Goal: Find specific page/section: Find specific page/section

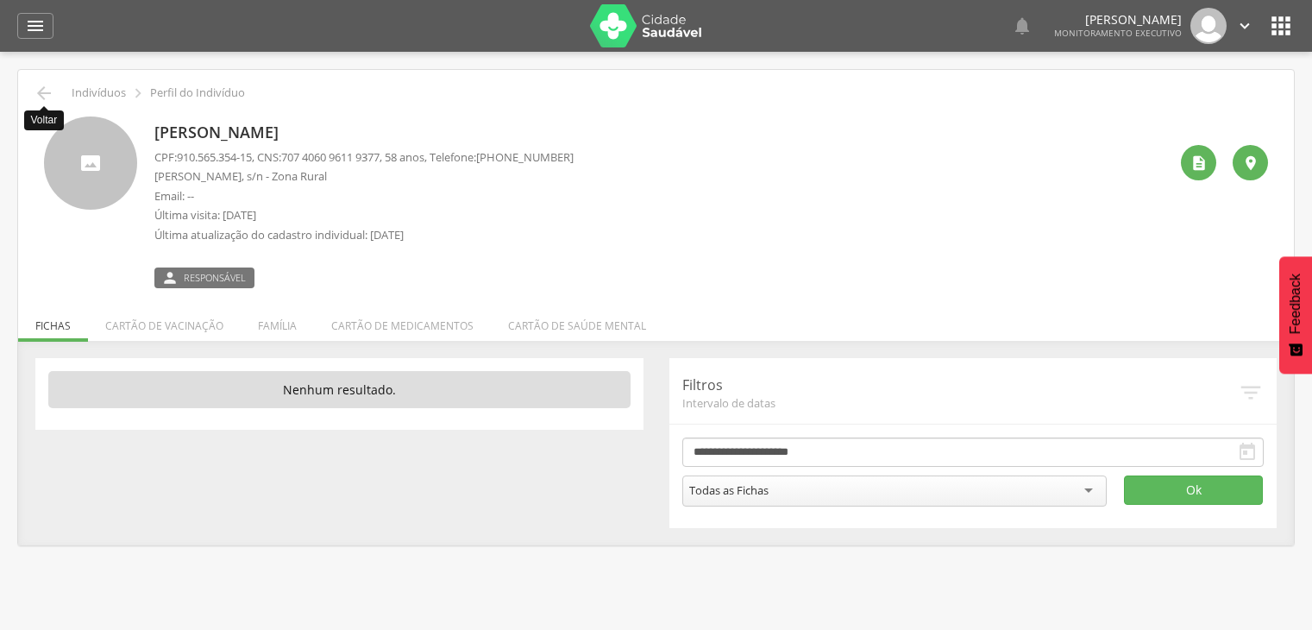
click at [44, 91] on icon "" at bounding box center [44, 93] width 21 height 21
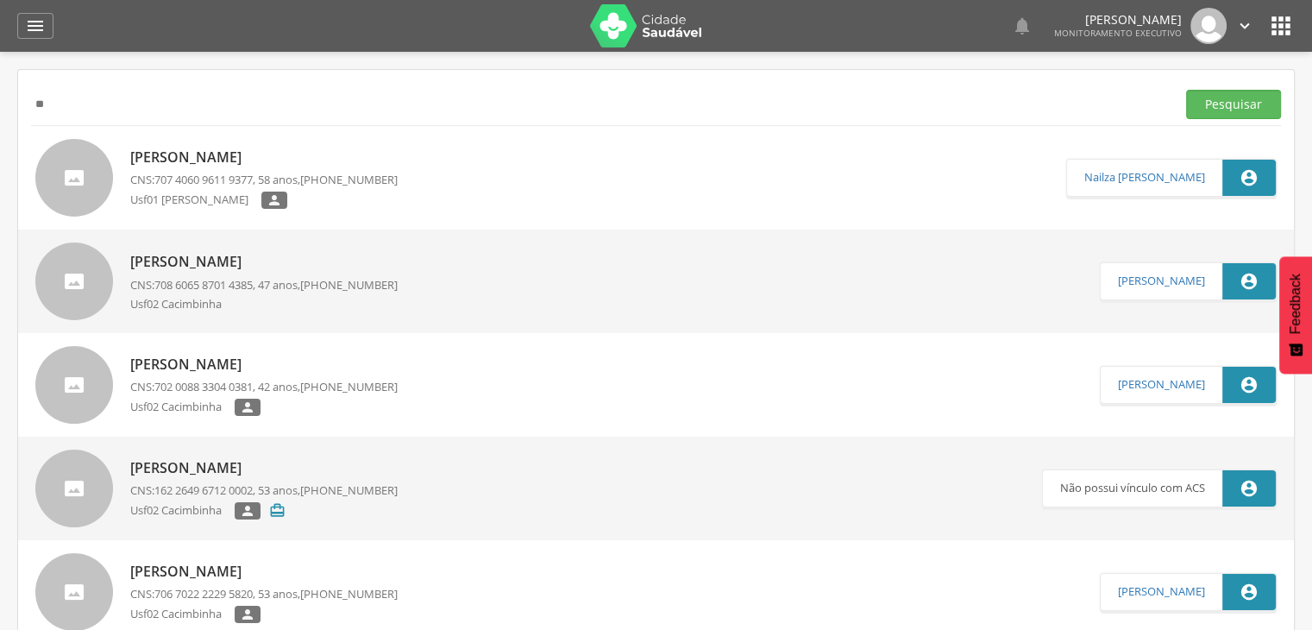
type input "*"
click at [166, 96] on input "text" at bounding box center [600, 104] width 1138 height 29
paste input "**********"
type input "**********"
click at [1225, 114] on button "Pesquisar" at bounding box center [1233, 104] width 95 height 29
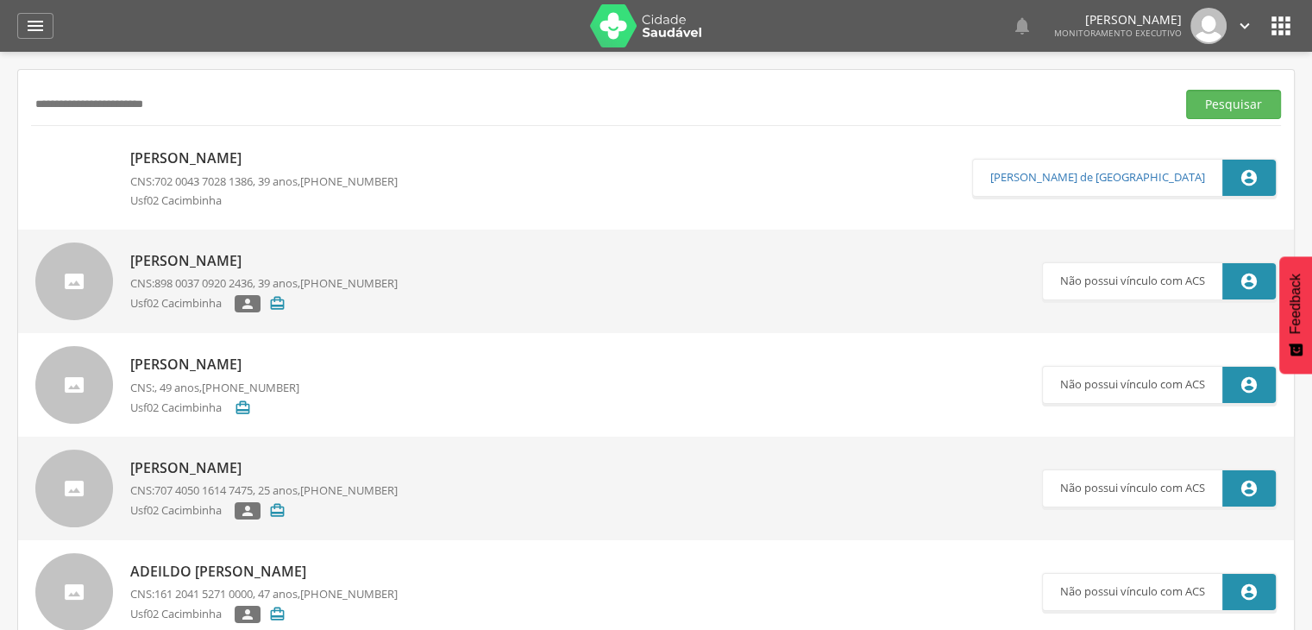
click at [348, 267] on p "[PERSON_NAME]" at bounding box center [263, 261] width 267 height 20
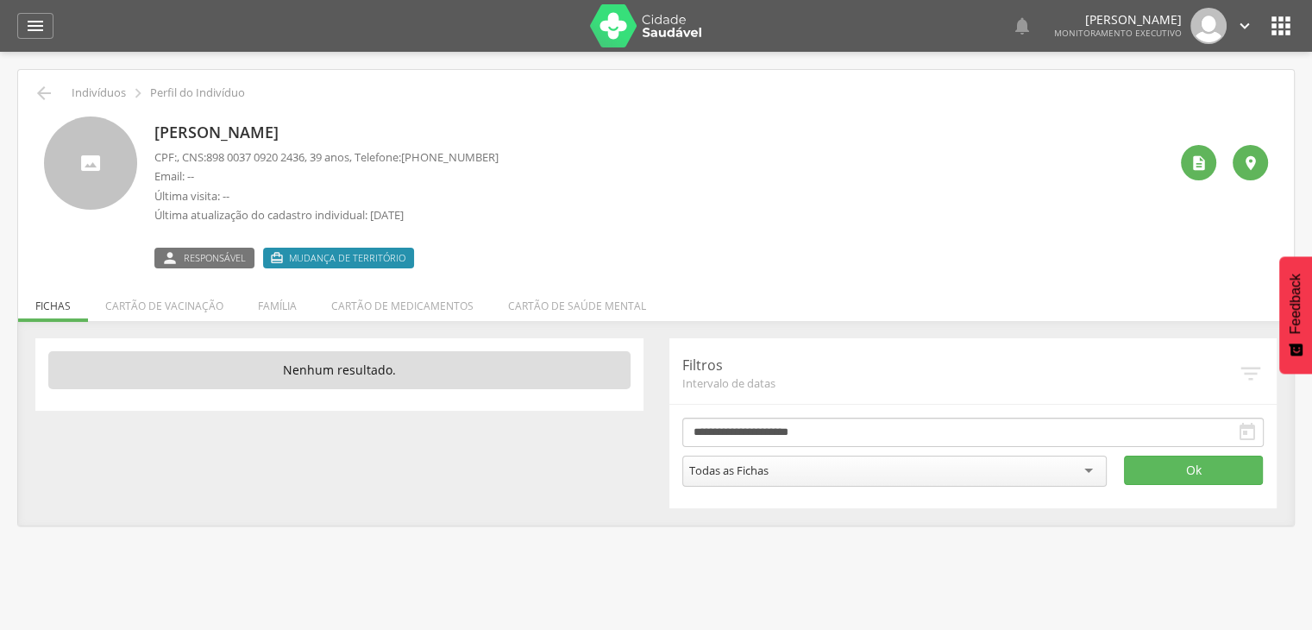
drag, startPoint x: 348, startPoint y: 267, endPoint x: 559, endPoint y: 206, distance: 219.8
click at [559, 206] on div "[PERSON_NAME] CPF: , CNS: [PHONE_NUMBER] , 39 anos, Telefone: [PHONE_NUMBER] Em…" at bounding box center [660, 192] width 1013 height 152
click at [38, 91] on icon "" at bounding box center [44, 93] width 21 height 21
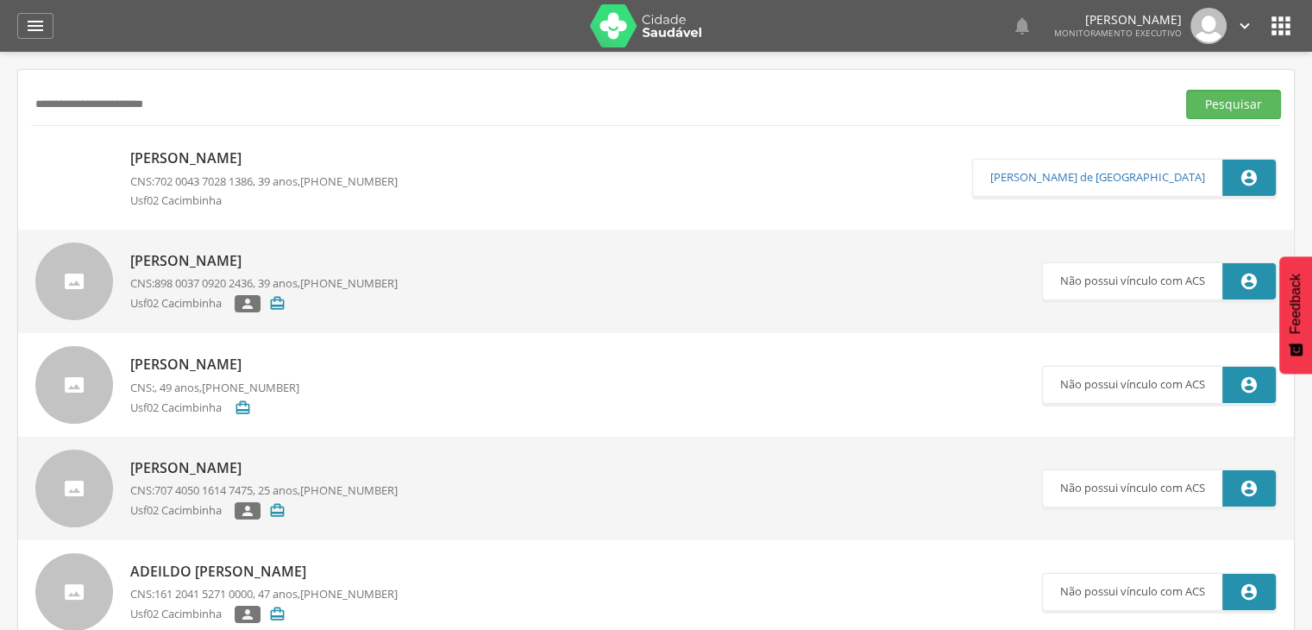
click at [238, 156] on p "[PERSON_NAME]" at bounding box center [263, 158] width 267 height 20
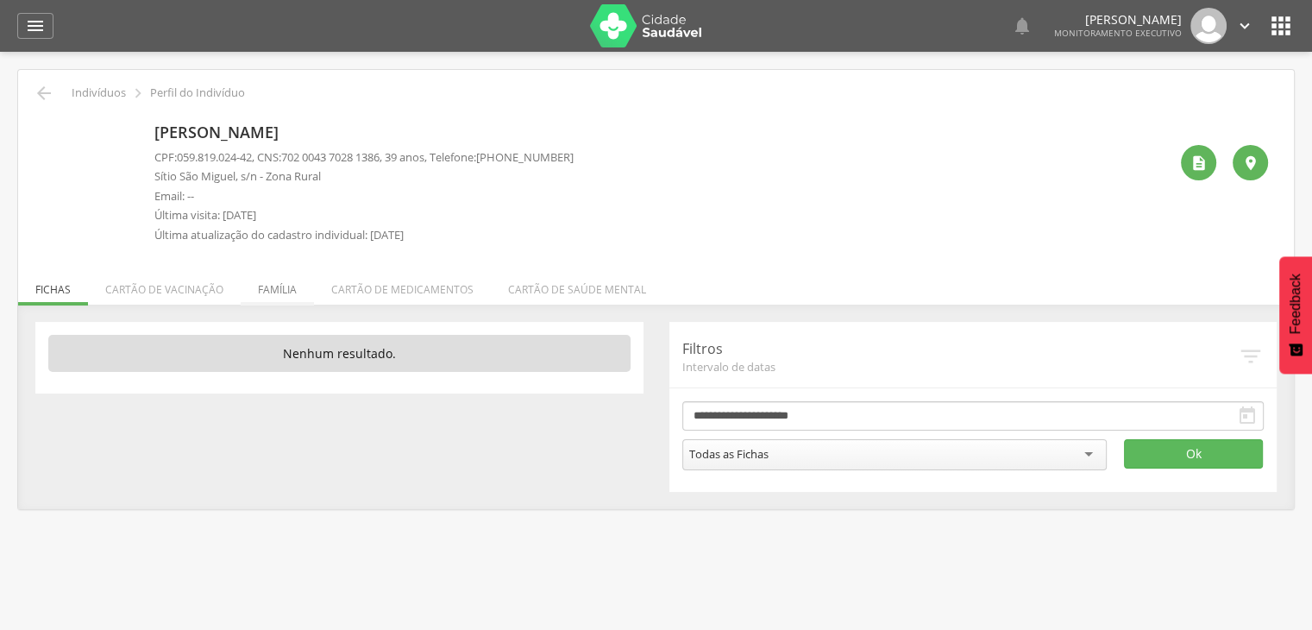
click at [281, 283] on li "Família" at bounding box center [277, 285] width 73 height 41
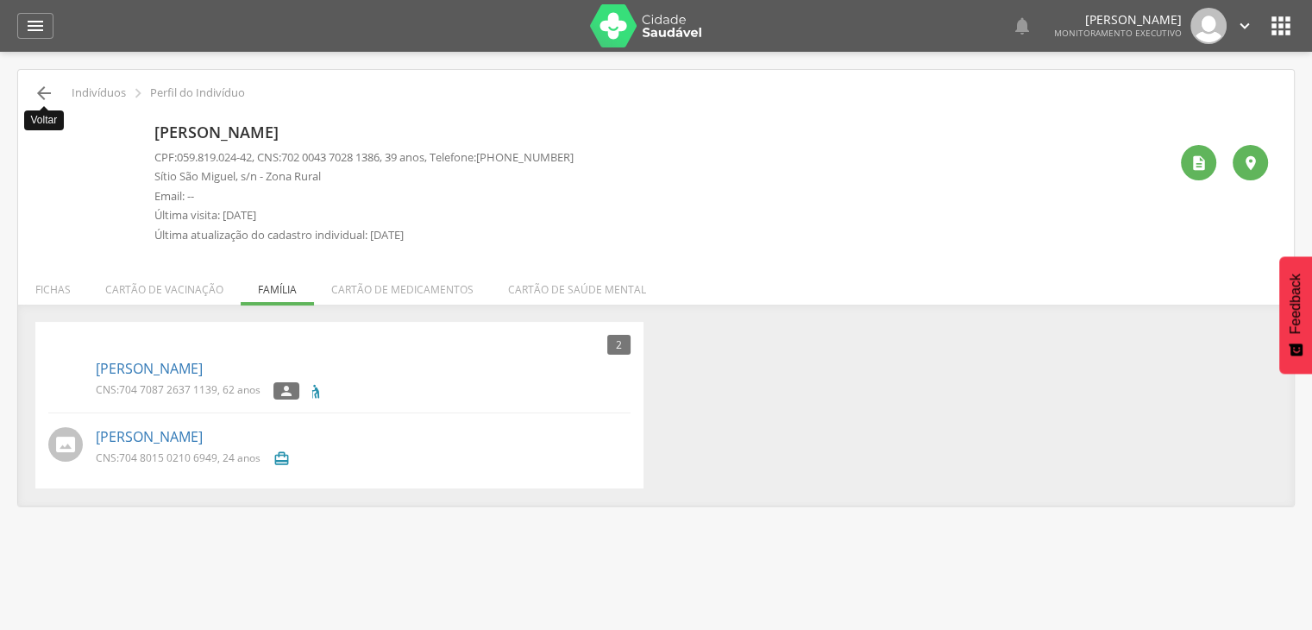
click at [45, 96] on icon "" at bounding box center [44, 93] width 21 height 21
